Goal: Check status: Check status

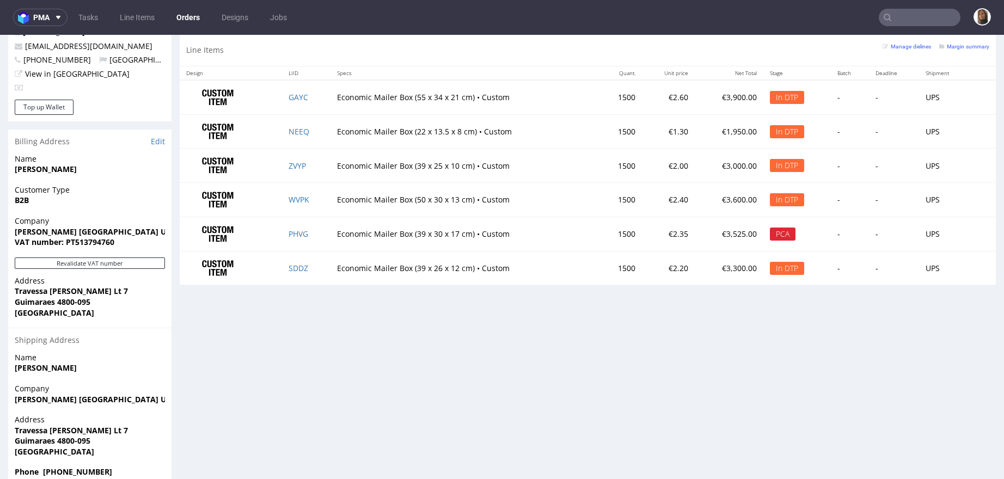
scroll to position [3, 0]
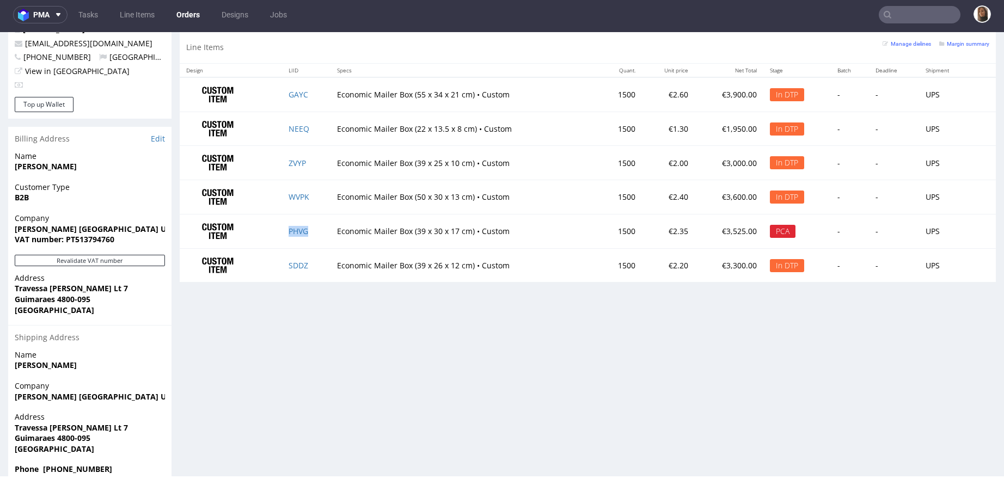
click at [294, 223] on td "PHVG" at bounding box center [306, 231] width 48 height 34
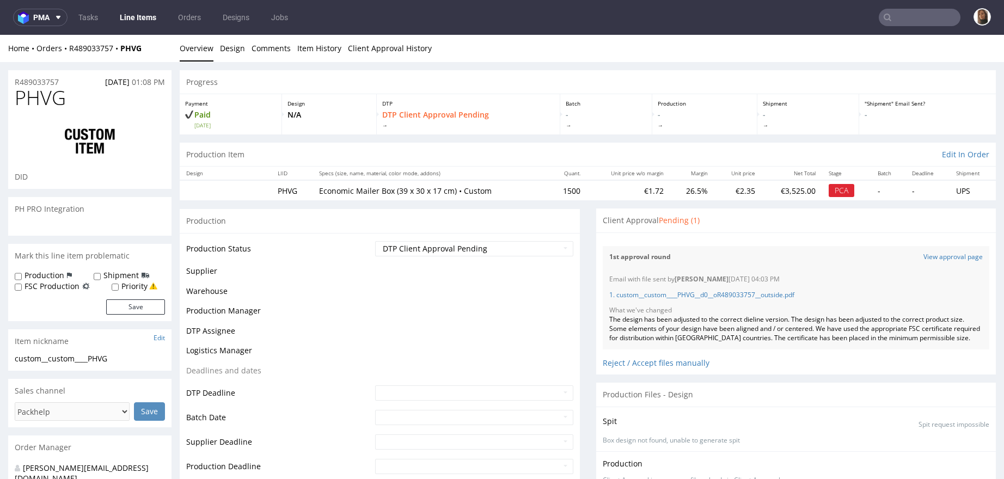
scroll to position [164, 0]
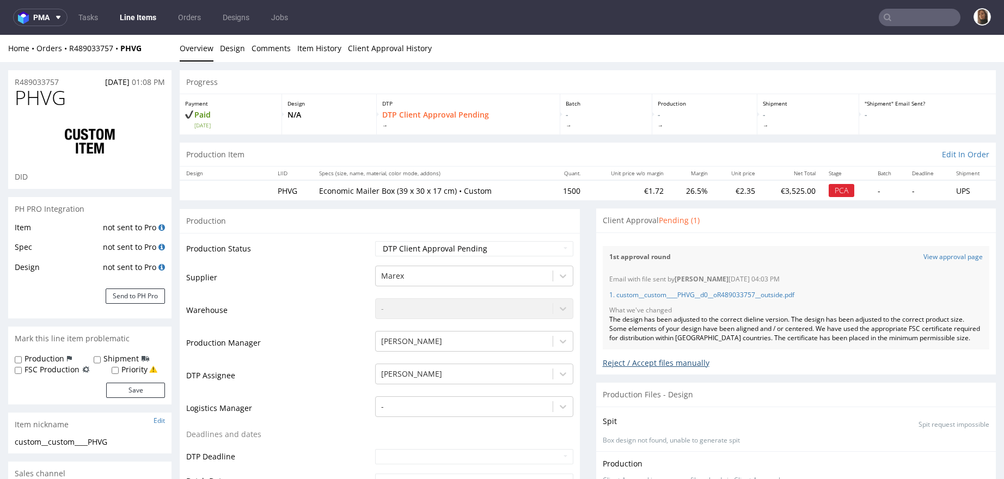
click at [644, 369] on div "Reject / Accept files manually" at bounding box center [796, 359] width 387 height 19
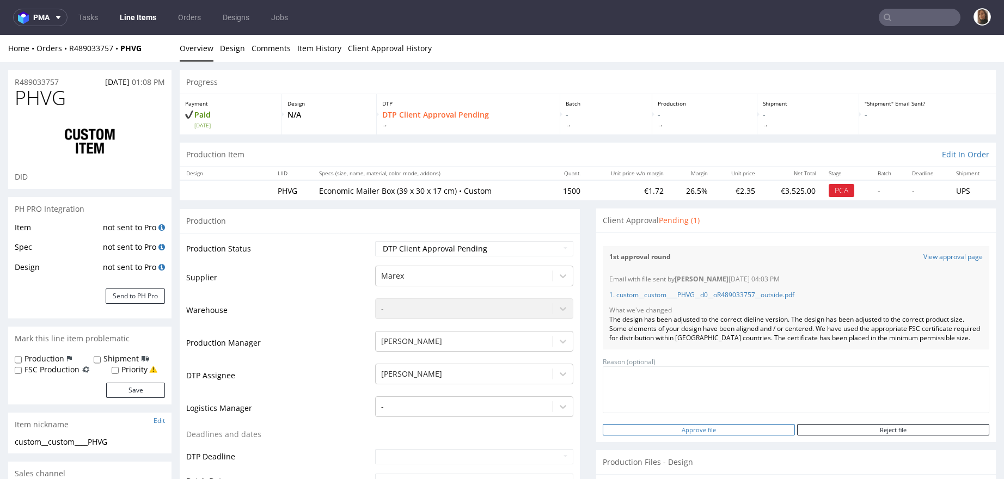
click at [680, 436] on input "Approve file" at bounding box center [699, 429] width 192 height 11
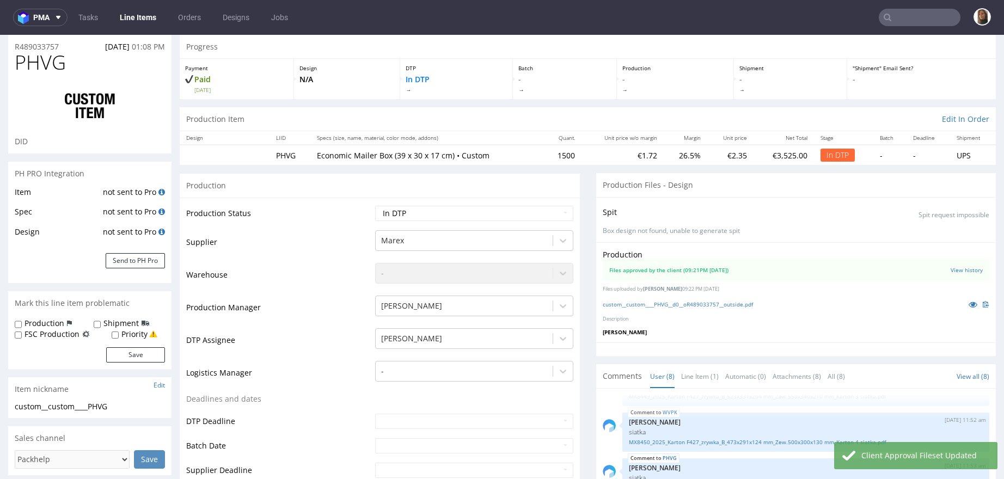
scroll to position [0, 0]
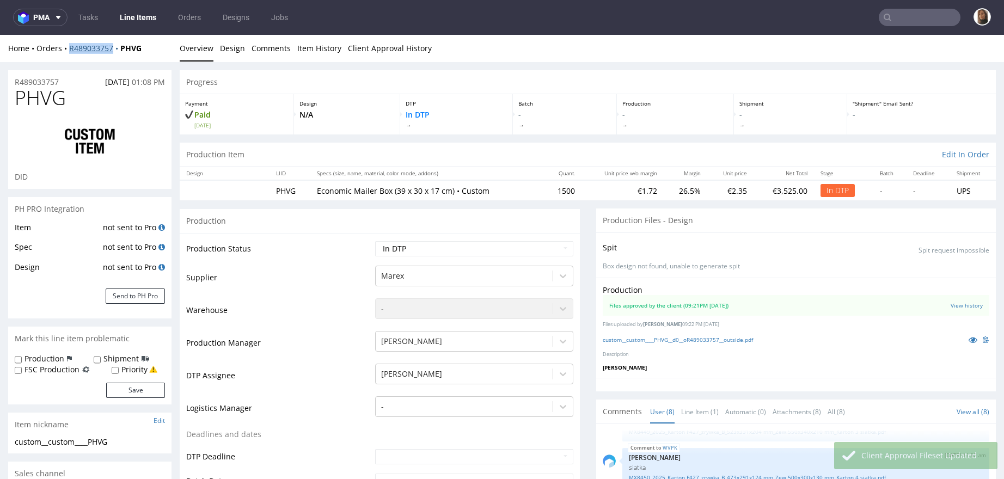
copy link "R489033757"
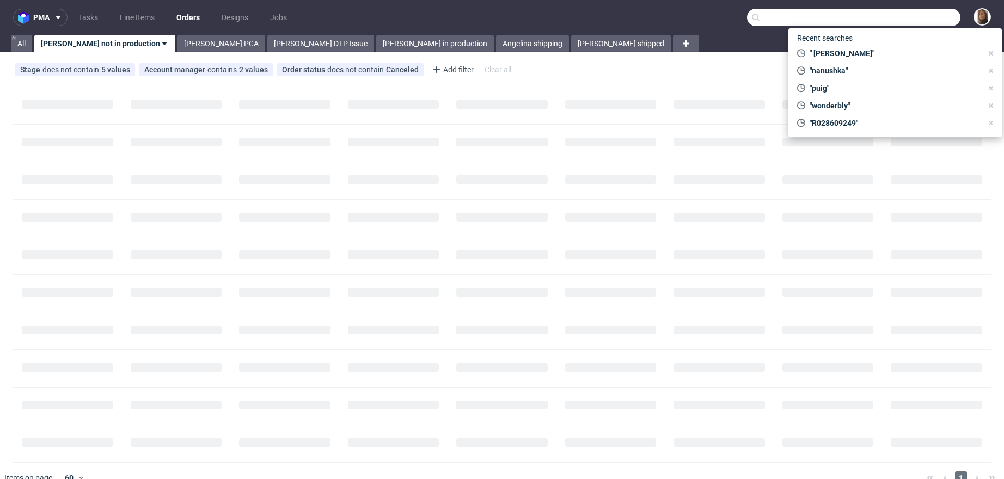
click at [910, 22] on input "text" at bounding box center [854, 17] width 214 height 17
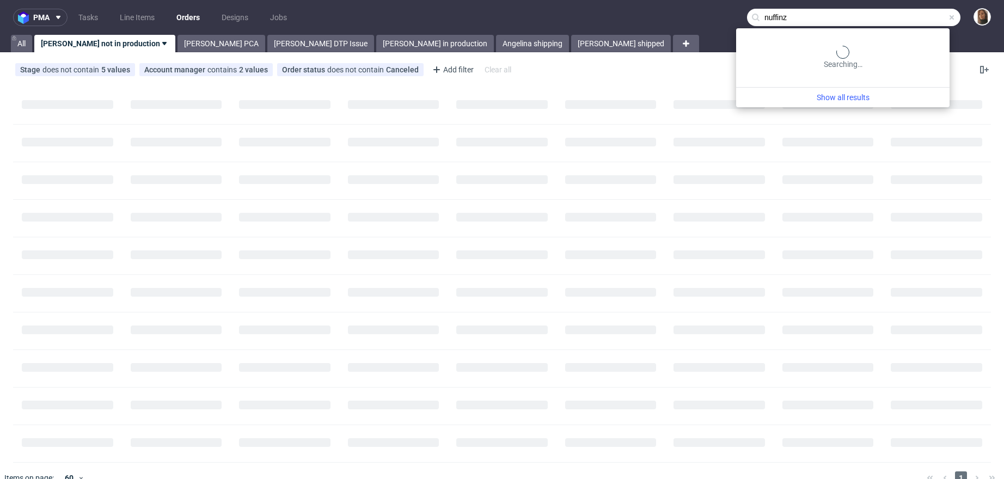
type input "nuffinz"
